Goal: Transaction & Acquisition: Download file/media

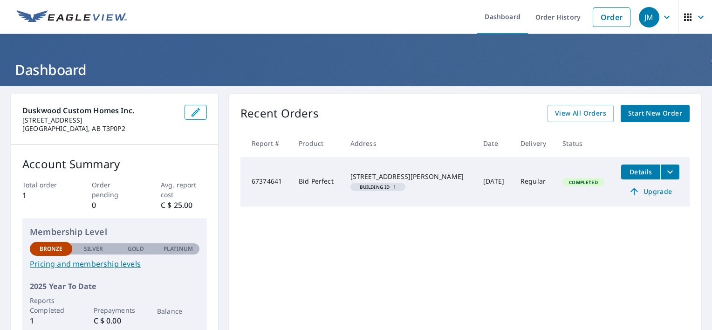
click at [665, 171] on icon "filesDropdownBtn-67374641" at bounding box center [670, 171] width 11 height 11
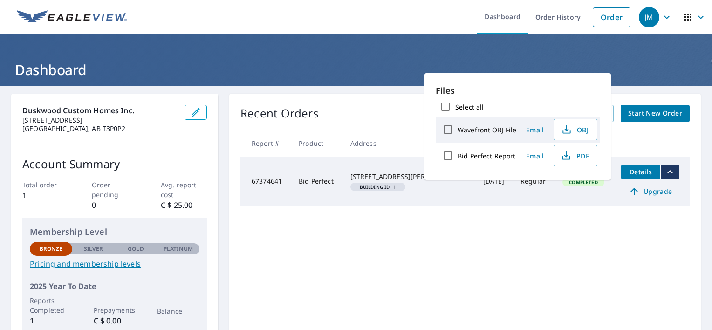
click at [500, 236] on div "Recent Orders View All Orders Start New Order Report # Product Address Date Del…" at bounding box center [465, 219] width 472 height 251
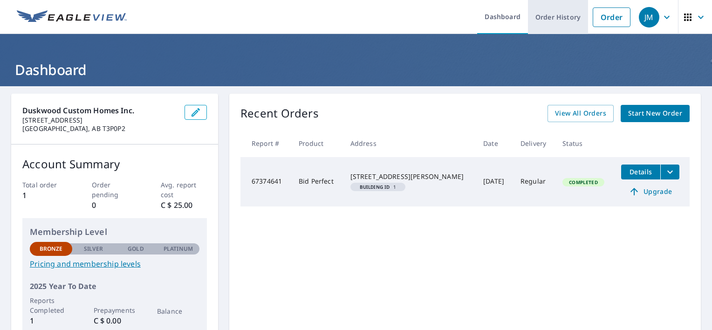
click at [550, 18] on link "Order History" at bounding box center [558, 17] width 60 height 34
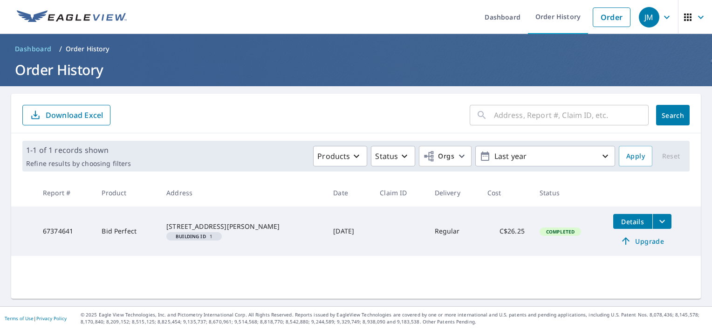
click at [653, 220] on button "filesDropdownBtn-67374641" at bounding box center [662, 221] width 19 height 15
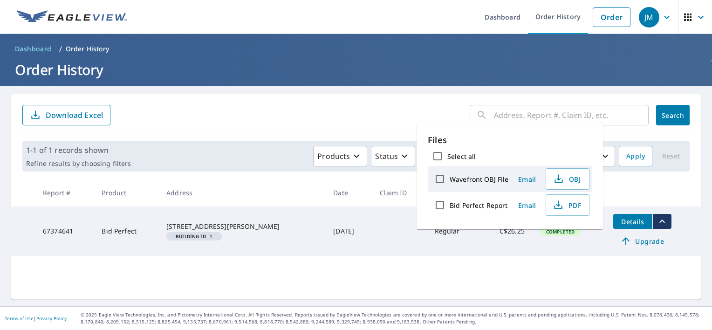
click at [653, 220] on button "filesDropdownBtn-67374641" at bounding box center [662, 221] width 19 height 15
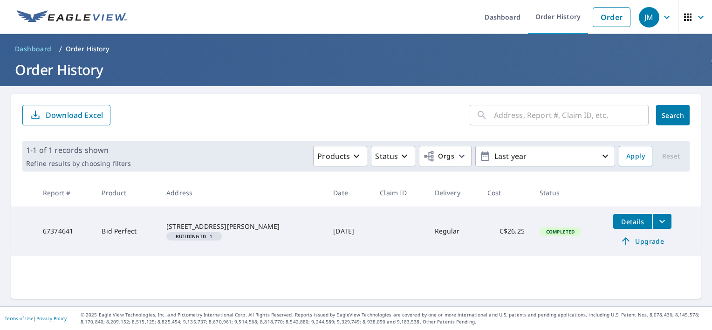
click at [59, 232] on td "67374641" at bounding box center [64, 231] width 59 height 49
click at [131, 231] on td "Bid Perfect" at bounding box center [126, 231] width 65 height 49
click at [685, 19] on icon "button" at bounding box center [688, 17] width 11 height 11
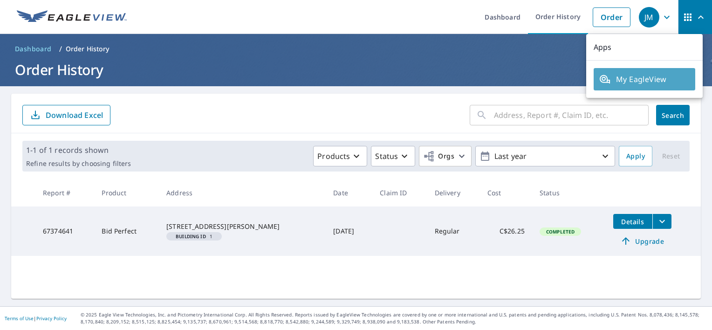
click at [659, 83] on span "My EagleView" at bounding box center [645, 79] width 90 height 11
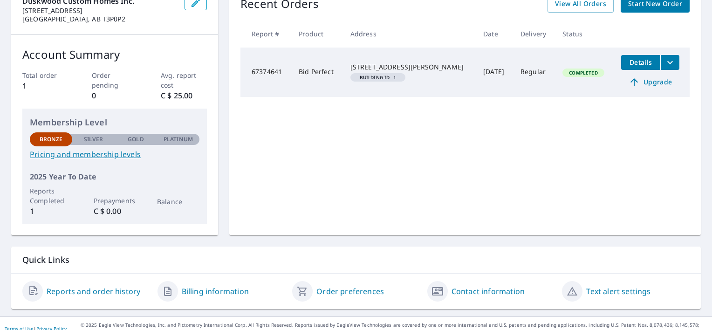
scroll to position [119, 0]
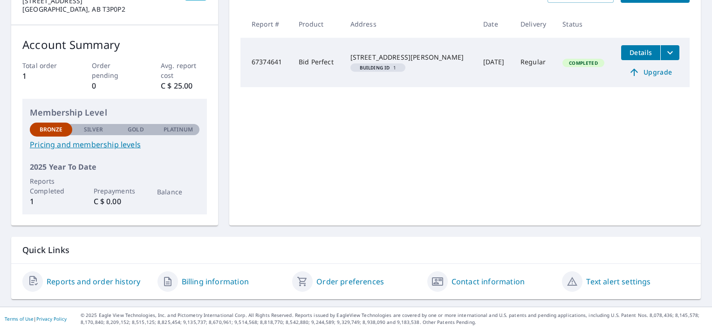
click at [227, 281] on link "Billing information" at bounding box center [215, 281] width 67 height 11
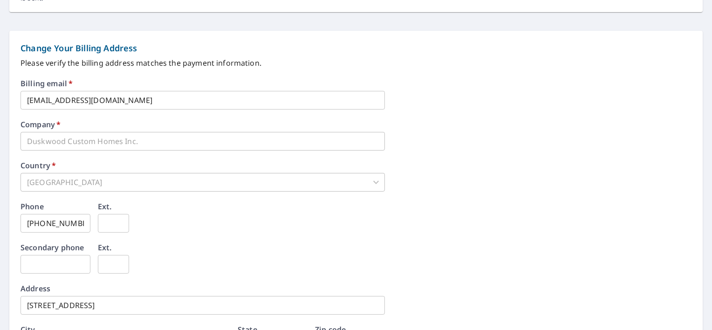
scroll to position [460, 0]
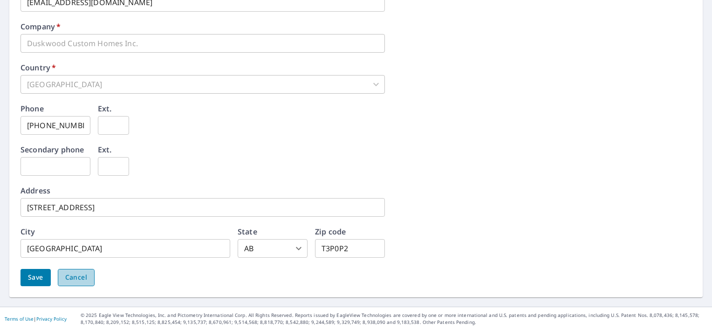
click at [82, 274] on span "Cancel" at bounding box center [76, 278] width 22 height 12
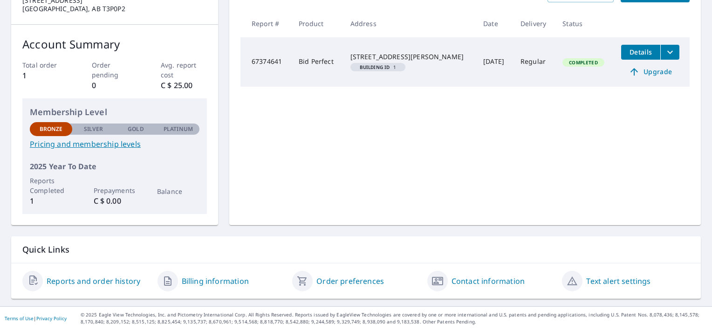
scroll to position [119, 0]
click at [101, 280] on link "Reports and order history" at bounding box center [94, 281] width 94 height 11
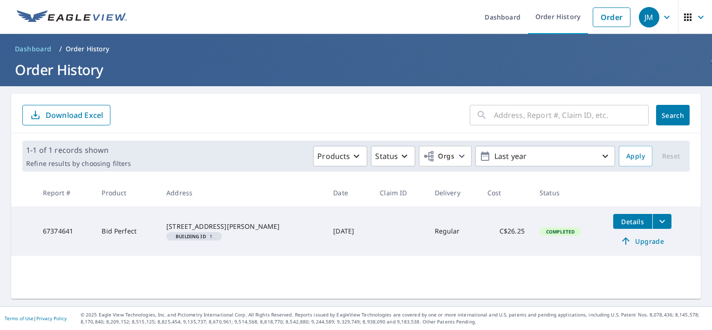
click at [326, 230] on td "[DATE]" at bounding box center [349, 231] width 47 height 49
click at [197, 226] on div "[STREET_ADDRESS][PERSON_NAME]" at bounding box center [242, 226] width 152 height 9
click at [657, 223] on icon "filesDropdownBtn-67374641" at bounding box center [662, 221] width 11 height 11
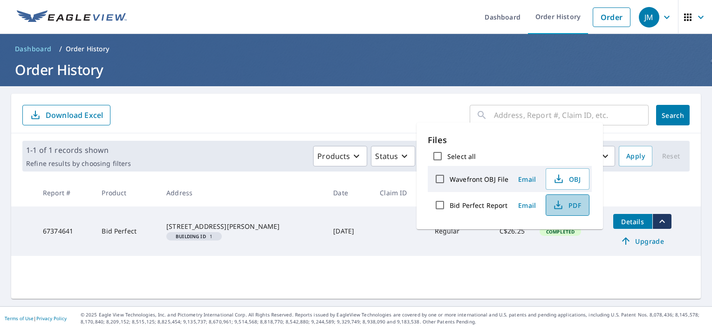
click at [567, 206] on span "PDF" at bounding box center [567, 205] width 30 height 11
click at [323, 127] on div "​ Search Download Excel" at bounding box center [356, 114] width 690 height 40
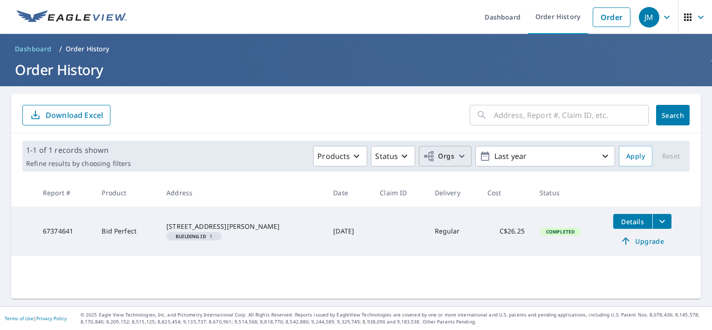
click at [458, 156] on icon "button" at bounding box center [461, 156] width 11 height 11
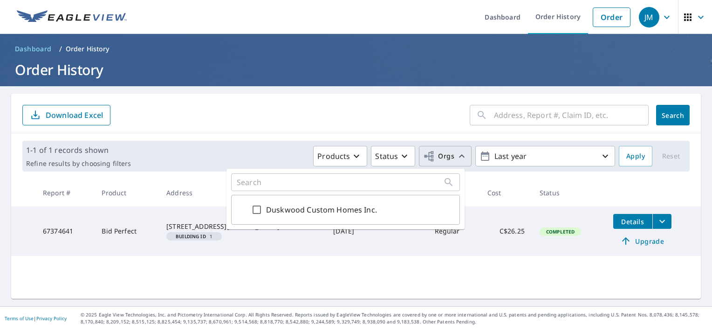
click at [458, 156] on icon "button" at bounding box center [461, 156] width 11 height 11
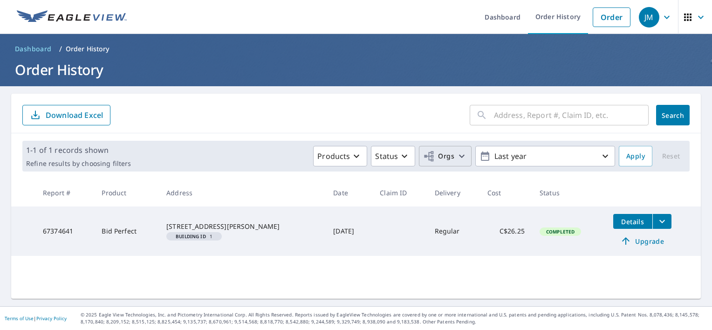
click at [660, 221] on icon "filesDropdownBtn-67374641" at bounding box center [663, 221] width 6 height 3
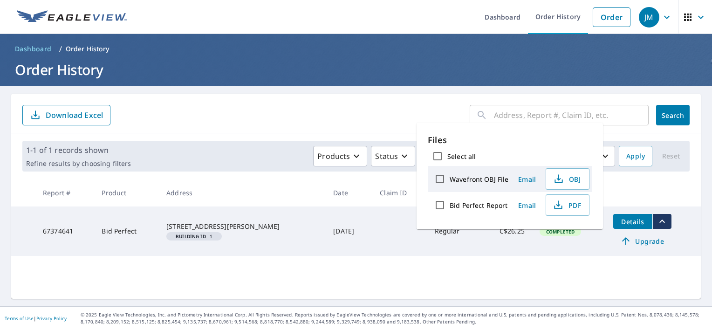
click at [37, 48] on span "Dashboard" at bounding box center [33, 48] width 37 height 9
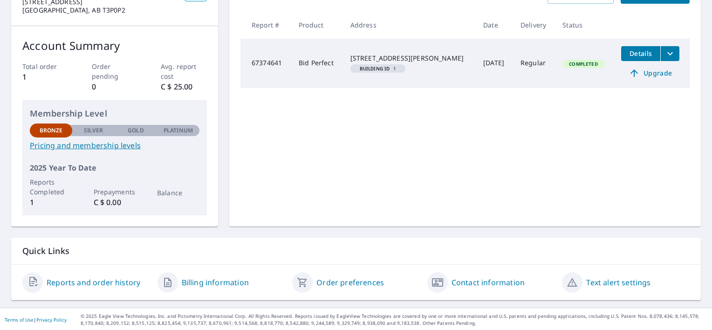
scroll to position [119, 0]
